Goal: Transaction & Acquisition: Subscribe to service/newsletter

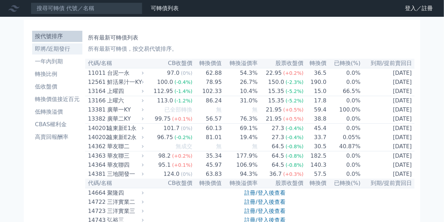
click at [58, 45] on li "即將/近期發行" at bounding box center [57, 49] width 50 height 8
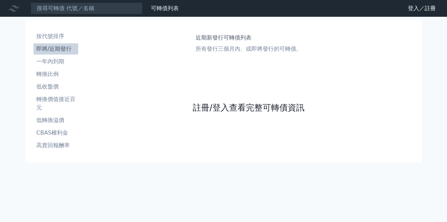
click at [239, 107] on link "註冊/登入查看完整可轉債資訊" at bounding box center [249, 107] width 112 height 11
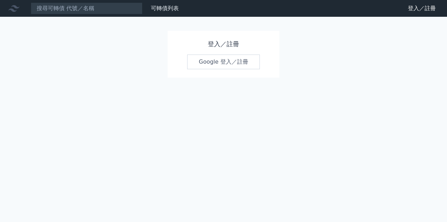
click at [219, 59] on link "Google 登入／註冊" at bounding box center [223, 61] width 73 height 15
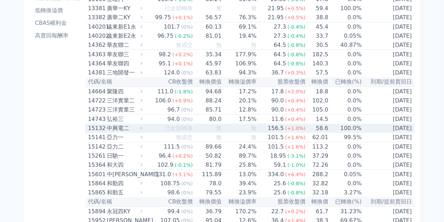
scroll to position [105, 0]
